Goal: Information Seeking & Learning: Learn about a topic

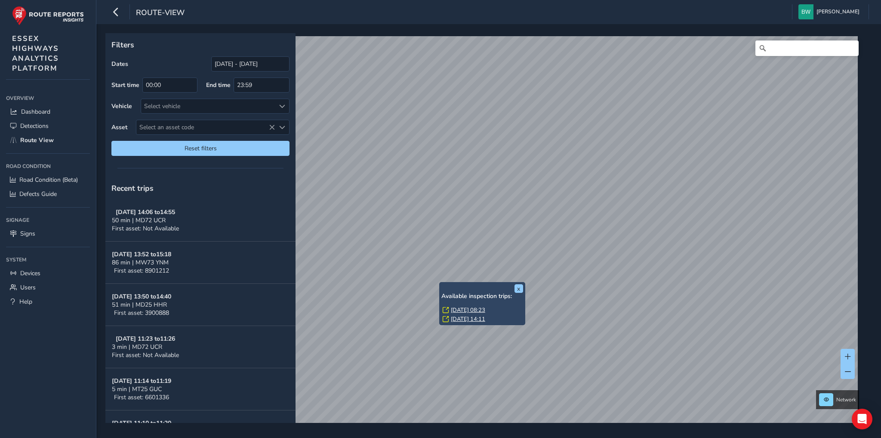
click at [465, 310] on link "[DATE] 08:23" at bounding box center [468, 310] width 34 height 8
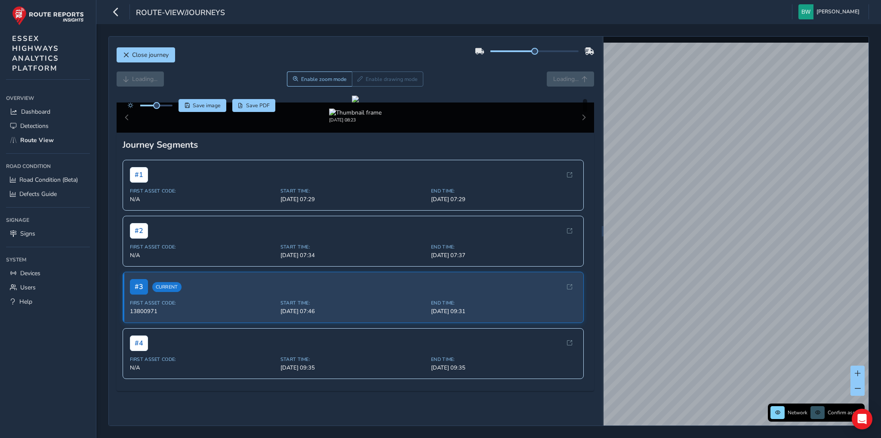
click at [562, 78] on div "Loading... Enable zoom mode Enable drawing mode Loading..." at bounding box center [356, 78] width 478 height 15
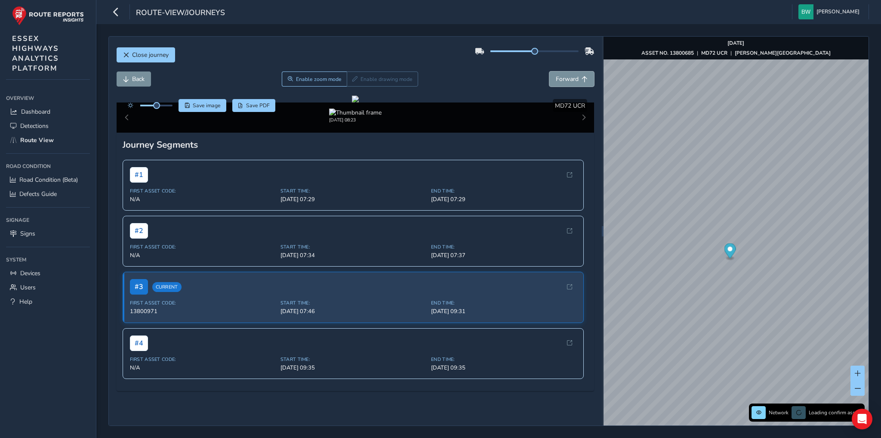
click at [562, 78] on span "Forward" at bounding box center [567, 79] width 23 height 8
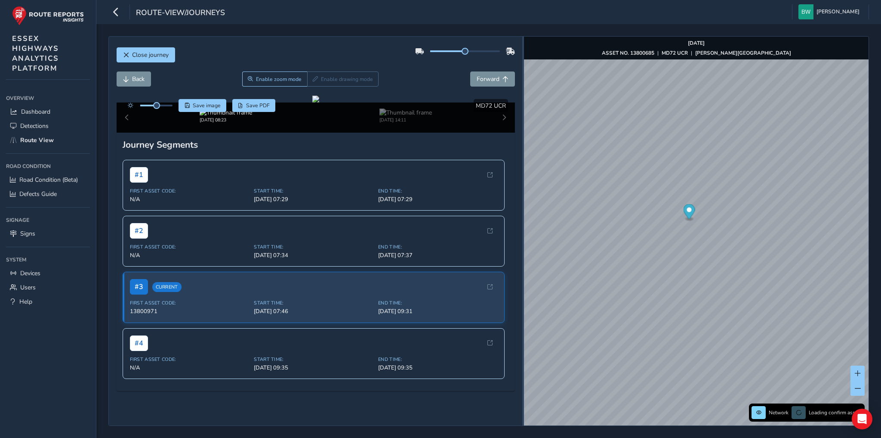
drag, startPoint x: 603, startPoint y: 243, endPoint x: 523, endPoint y: 244, distance: 80.0
click at [523, 244] on div at bounding box center [523, 231] width 2 height 389
